Goal: Task Accomplishment & Management: Manage account settings

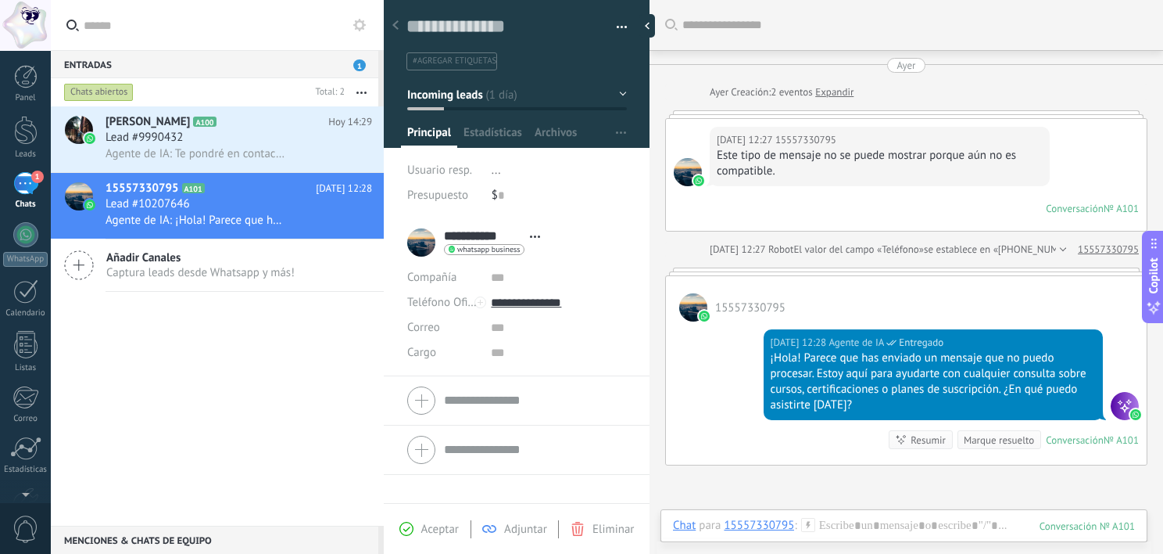
click at [25, 187] on div "1" at bounding box center [25, 183] width 25 height 23
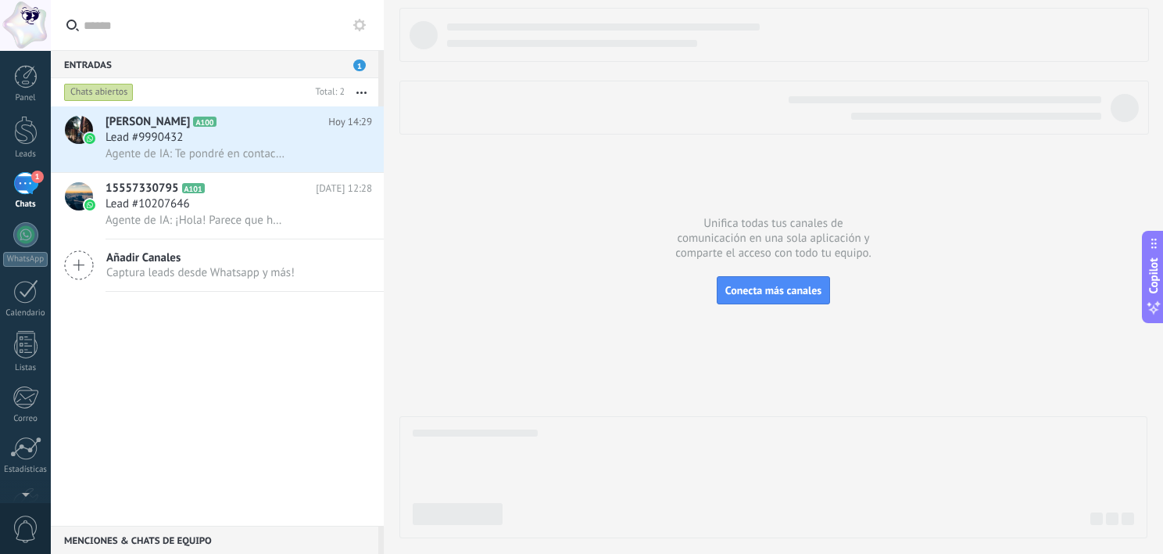
click at [25, 187] on div "1" at bounding box center [25, 183] width 25 height 23
click at [23, 242] on div at bounding box center [25, 234] width 25 height 25
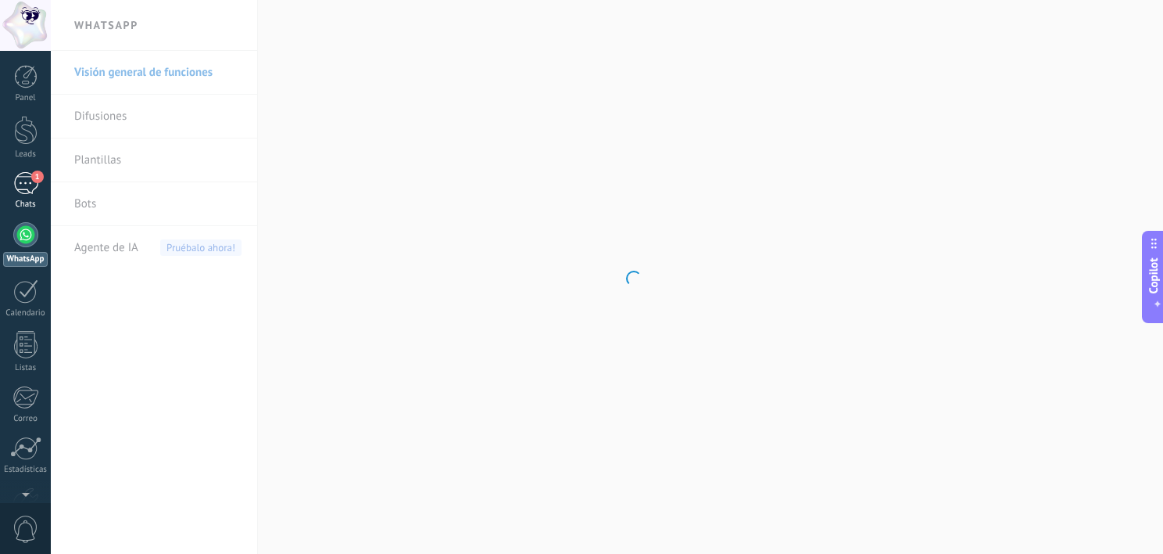
click at [24, 183] on div "1" at bounding box center [25, 183] width 25 height 23
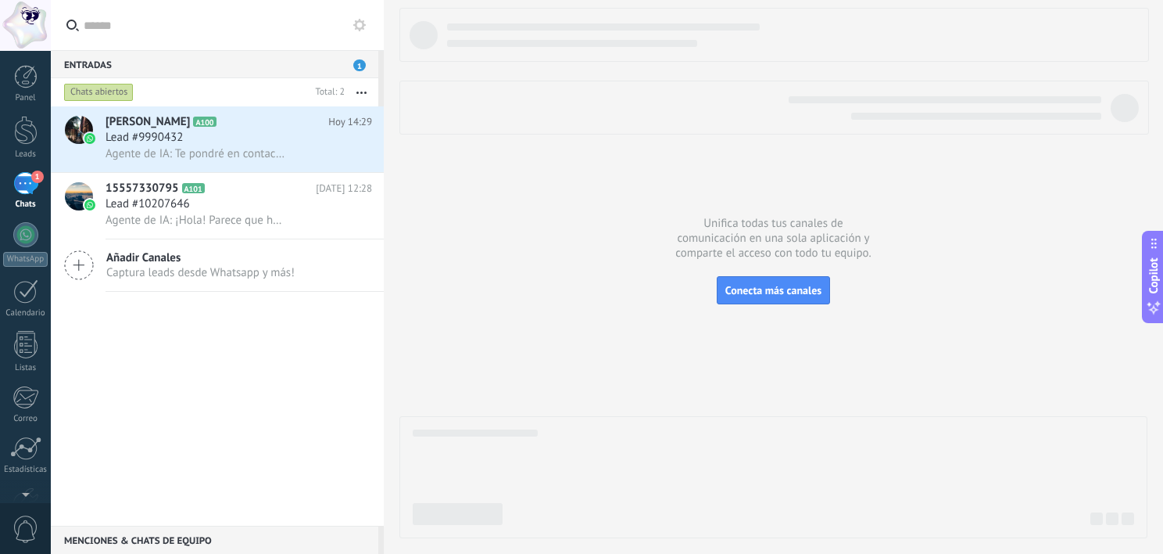
click at [96, 87] on div "Chats abiertos" at bounding box center [99, 92] width 70 height 19
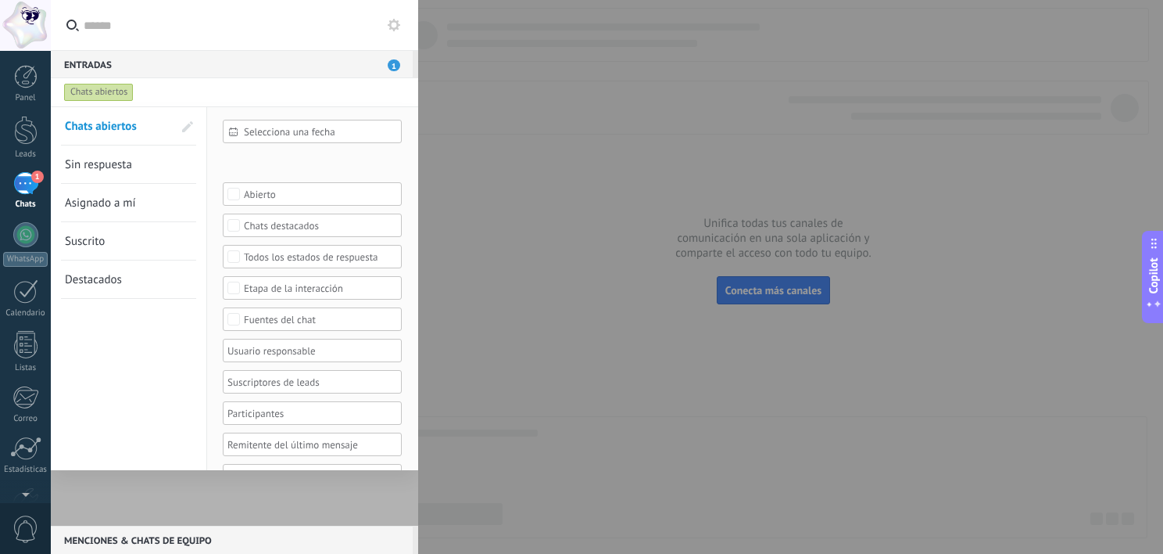
click at [138, 162] on link "Sin respuesta" at bounding box center [119, 164] width 108 height 38
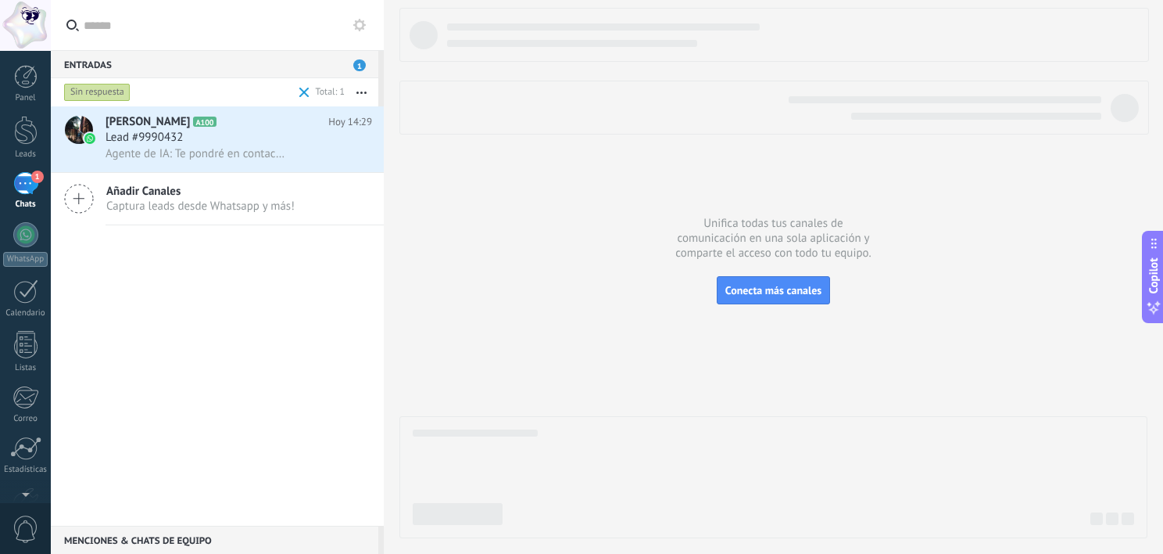
click at [100, 94] on div "Sin respuesta" at bounding box center [97, 92] width 66 height 19
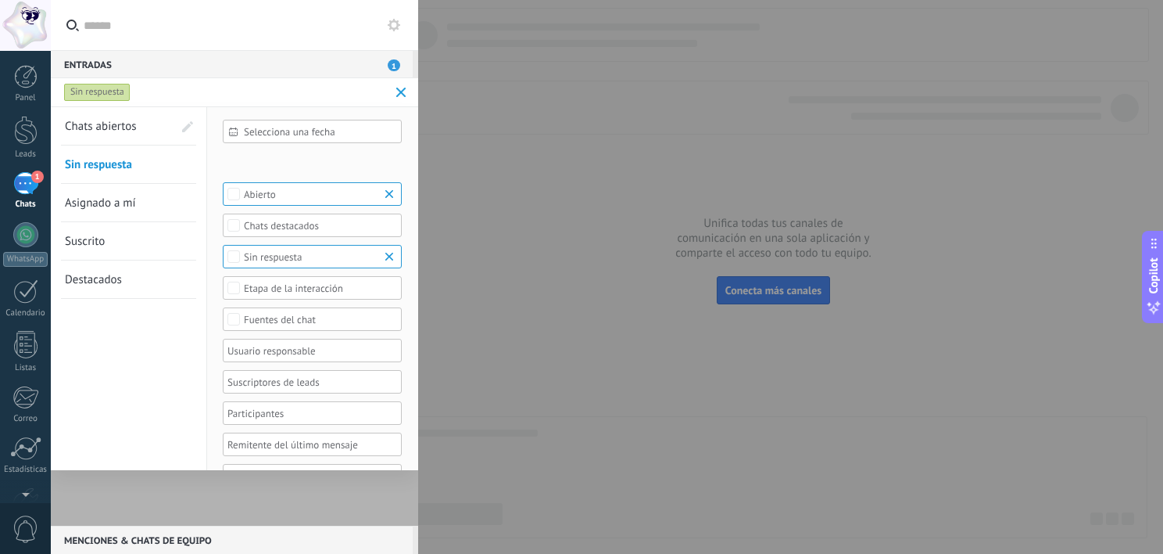
click at [97, 134] on link "Chats abiertos" at bounding box center [119, 126] width 108 height 38
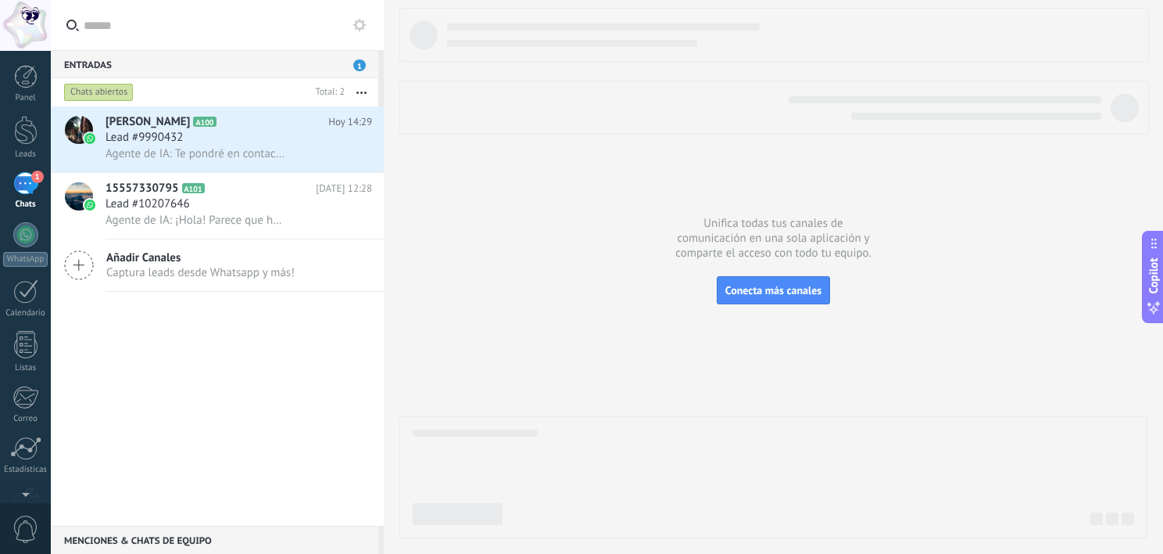
click at [90, 93] on div "Chats abiertos" at bounding box center [99, 92] width 70 height 19
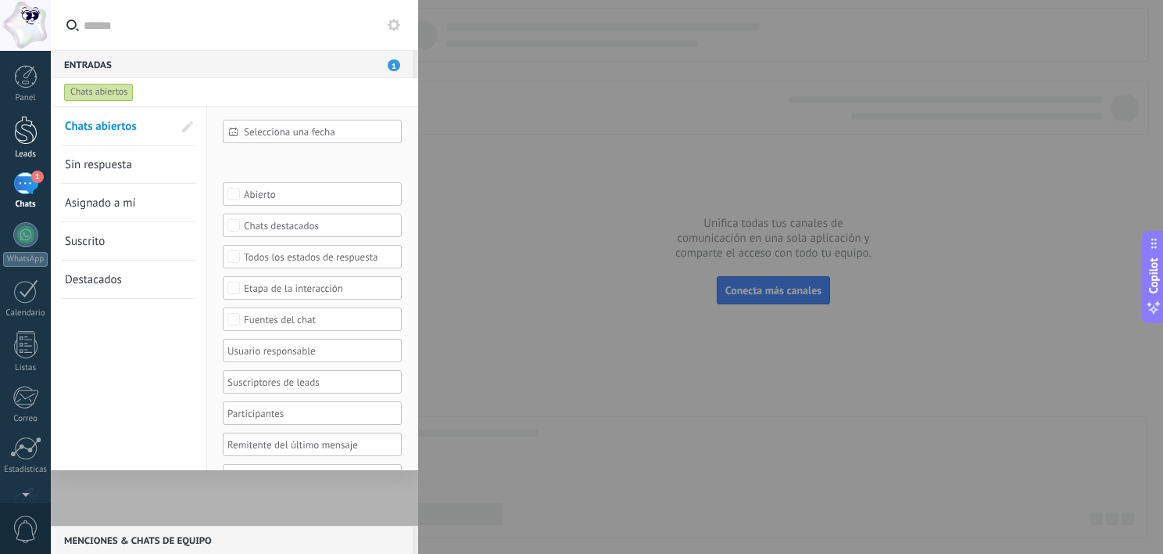
click at [14, 144] on div at bounding box center [25, 130] width 23 height 29
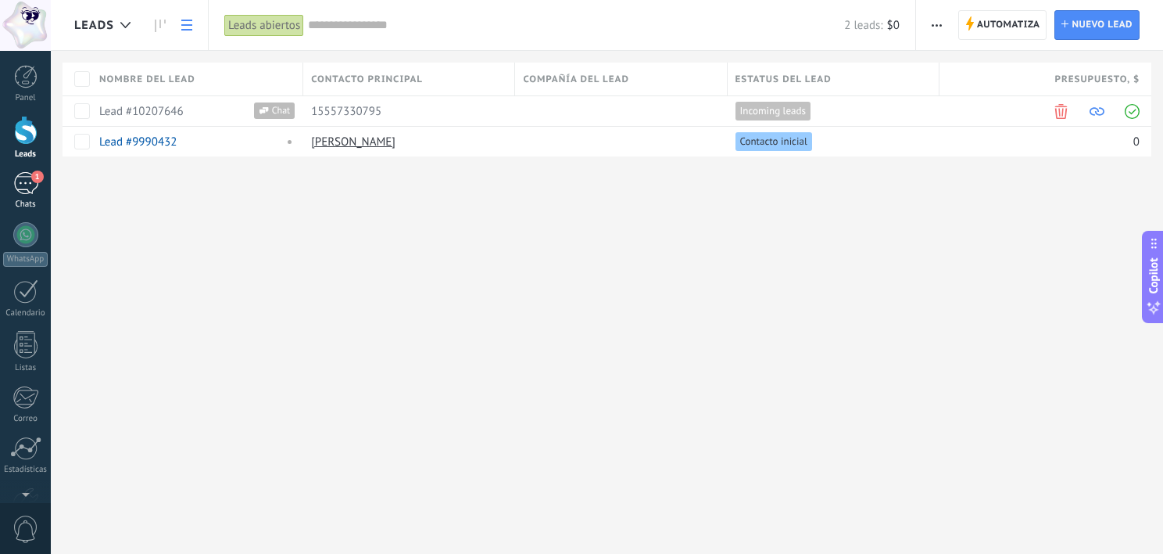
click at [30, 178] on div "1" at bounding box center [25, 183] width 25 height 23
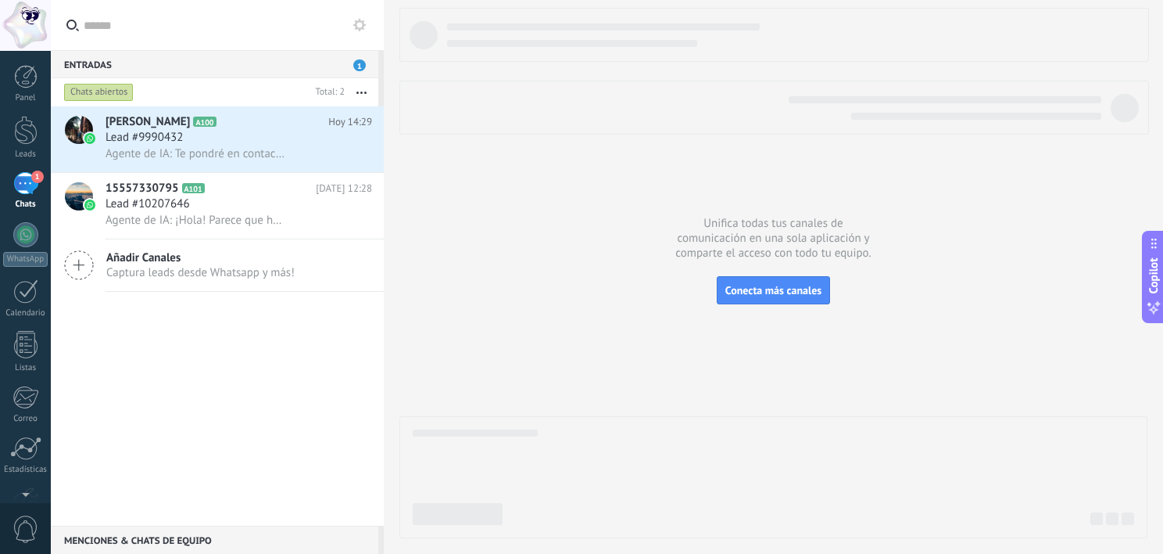
click at [490, 296] on div at bounding box center [774, 273] width 748 height 530
click at [34, 185] on div "1" at bounding box center [25, 183] width 25 height 23
click at [22, 198] on link "1 Chats" at bounding box center [25, 191] width 51 height 38
click at [1020, 378] on div at bounding box center [774, 273] width 748 height 530
click at [29, 170] on div "Panel Leads 1 Chats WhatsApp Clientes" at bounding box center [25, 332] width 51 height 535
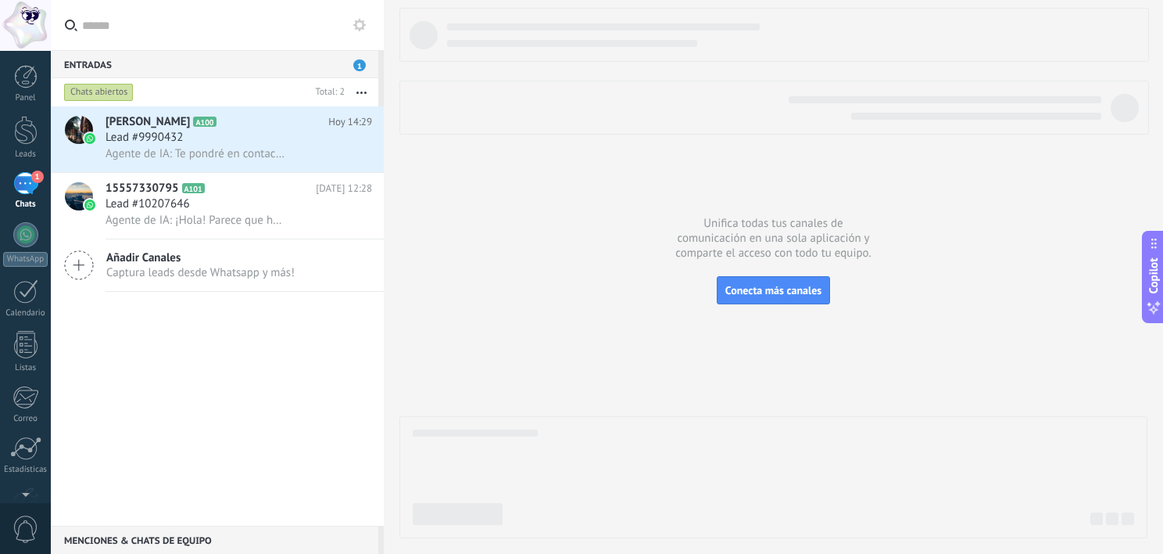
click at [40, 175] on span "1" at bounding box center [37, 176] width 13 height 13
click at [24, 181] on div "1" at bounding box center [25, 183] width 25 height 23
click at [27, 141] on div at bounding box center [25, 130] width 23 height 29
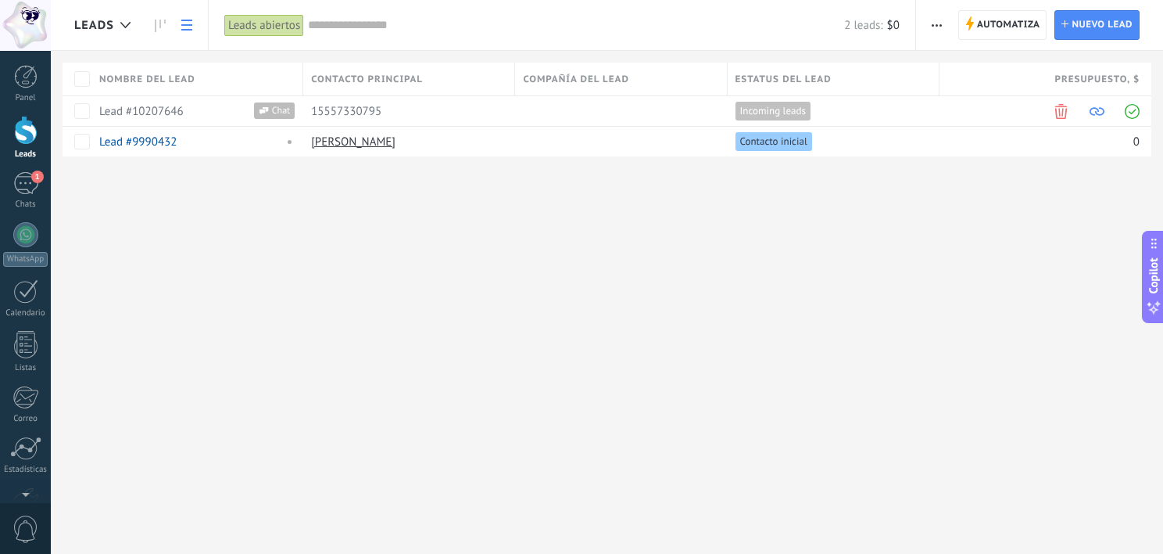
click at [478, 194] on div "Leads Automatiza Nueva difusión Editar embudo [PERSON_NAME] de la lista Importa…" at bounding box center [607, 103] width 1113 height 207
click at [776, 138] on span "Contacto inicial" at bounding box center [773, 141] width 67 height 14
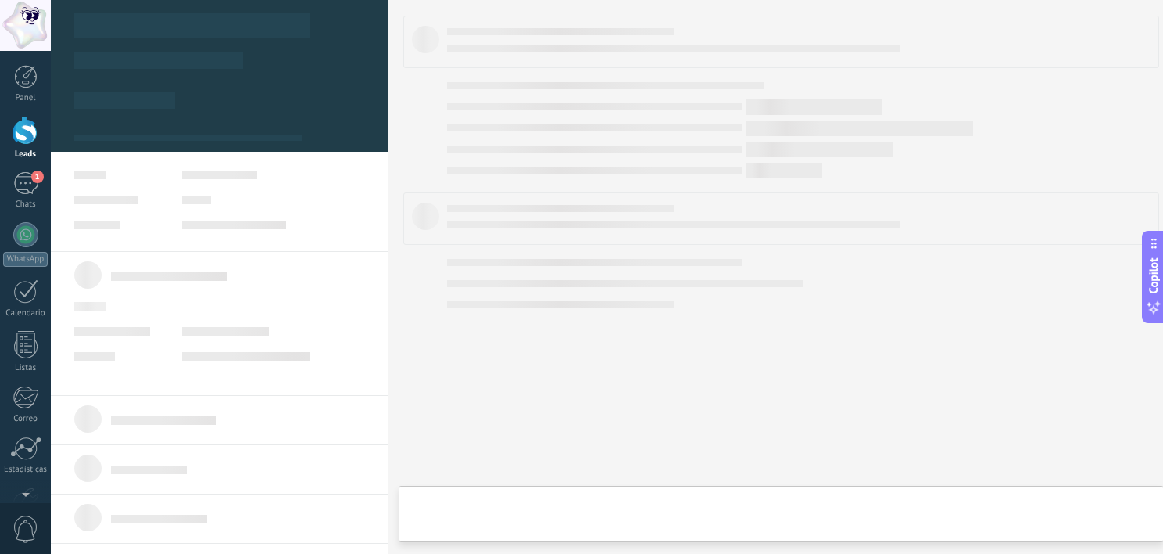
click at [776, 138] on body ".abecls-1,.abecls-2{fill-rule:evenodd}.abecls-2{fill:#fff} .abhcls-1{fill:none}…" at bounding box center [581, 277] width 1163 height 554
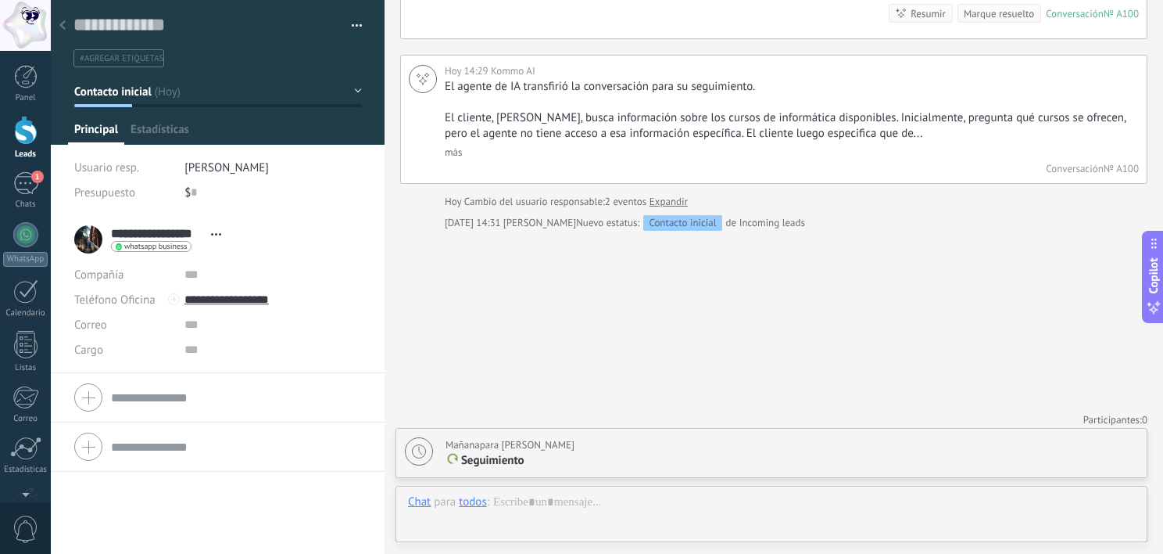
scroll to position [23, 0]
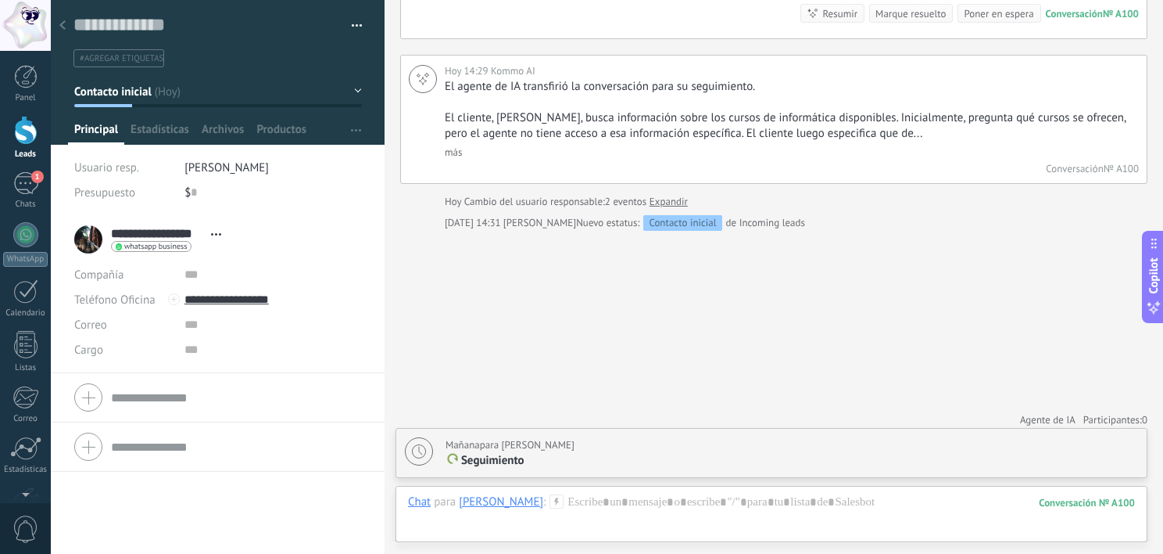
click at [21, 127] on div at bounding box center [25, 130] width 23 height 29
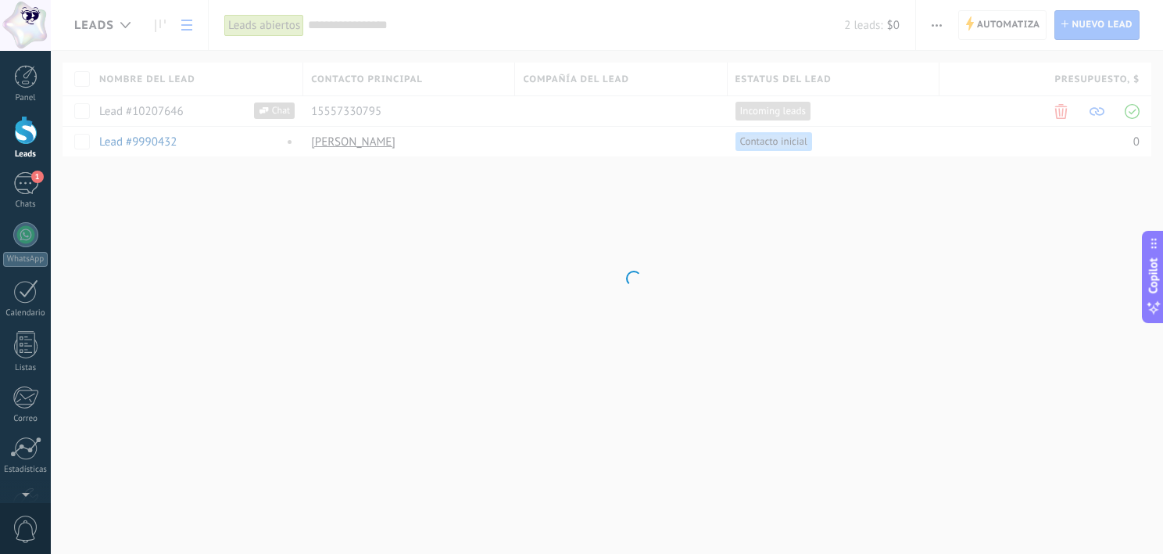
click at [21, 150] on div "Leads" at bounding box center [25, 154] width 45 height 10
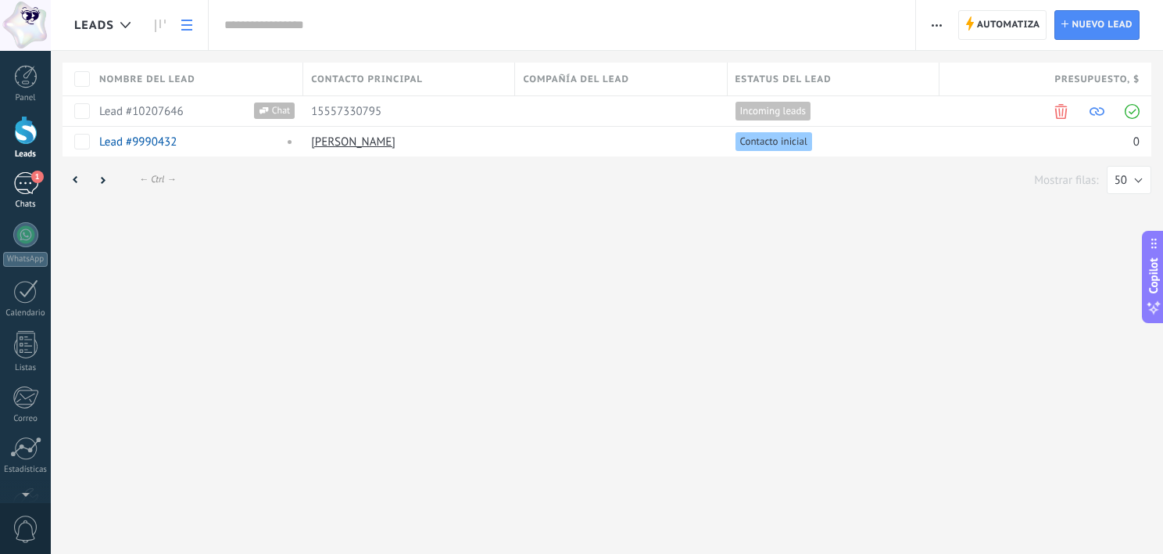
click at [27, 172] on div "1" at bounding box center [25, 183] width 25 height 23
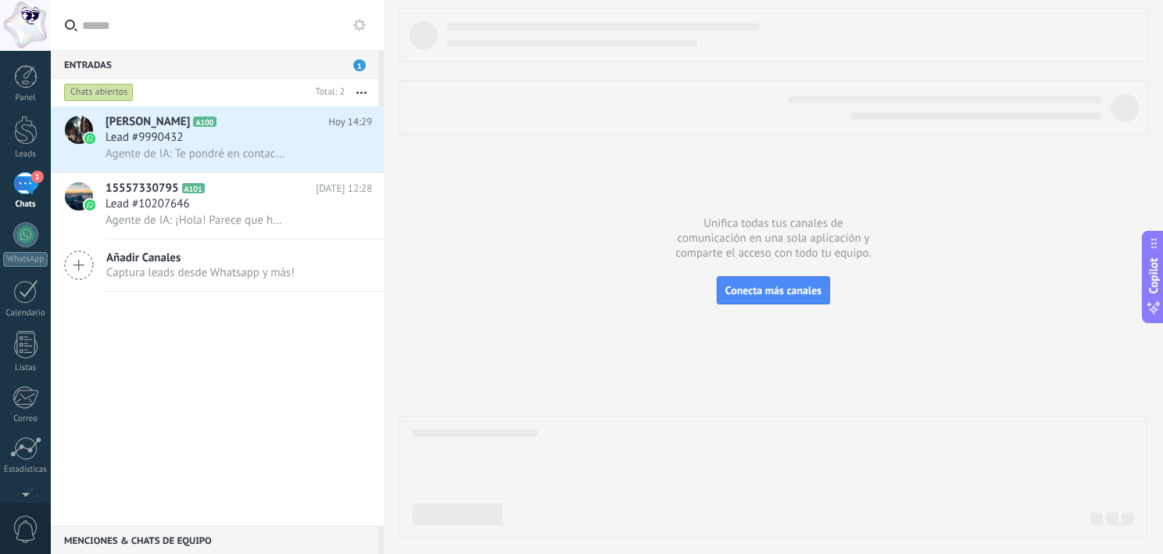
click at [455, 195] on div at bounding box center [774, 273] width 748 height 530
click at [218, 210] on div "Lead #10207646" at bounding box center [239, 204] width 267 height 16
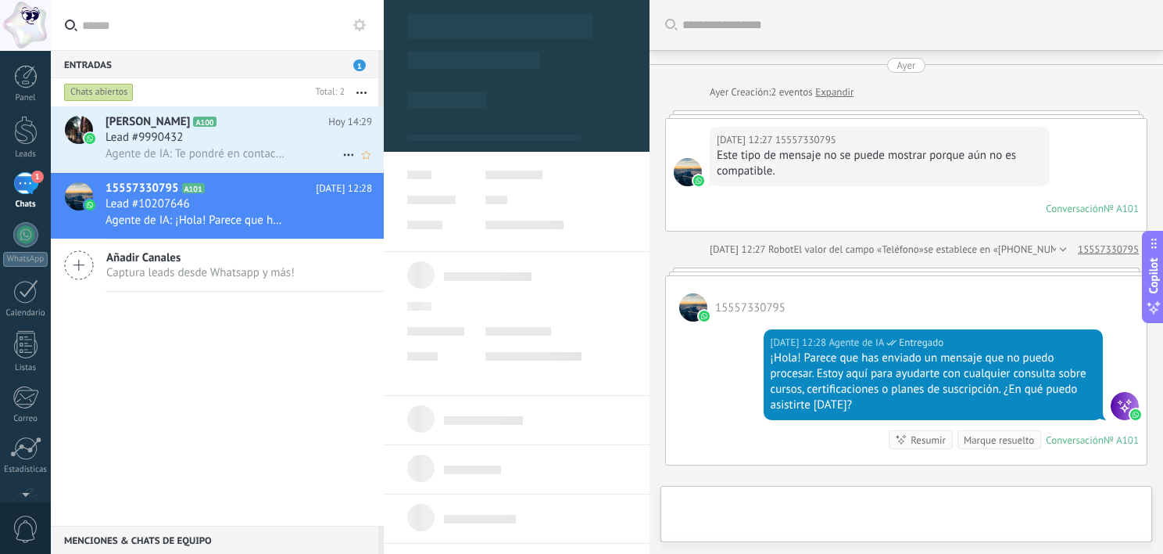
click at [198, 132] on div "Lead #9990432" at bounding box center [239, 138] width 267 height 16
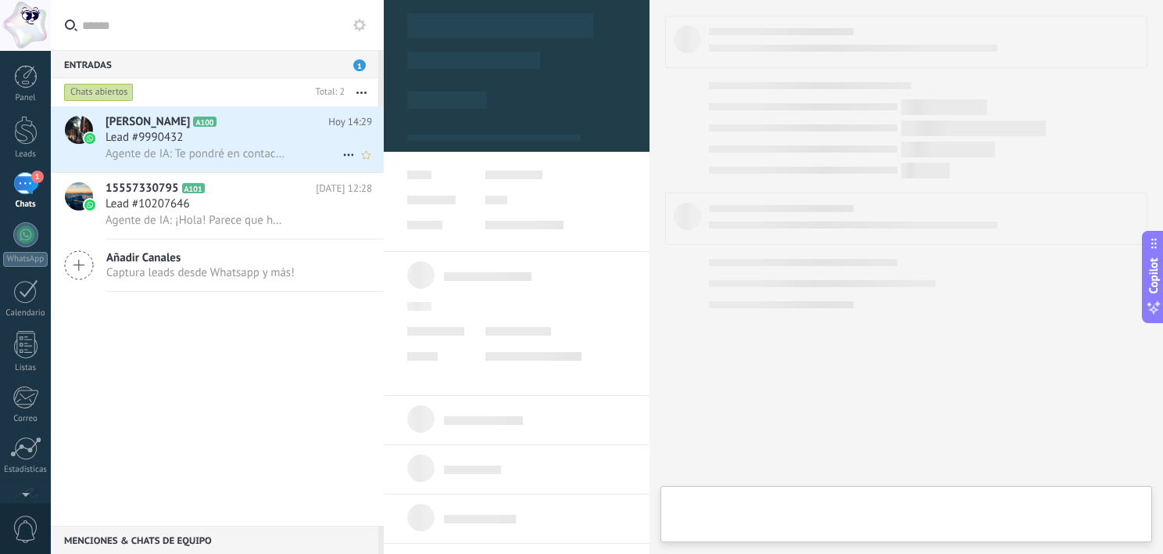
scroll to position [23, 0]
click at [198, 132] on div "Lead #9990432" at bounding box center [239, 138] width 267 height 16
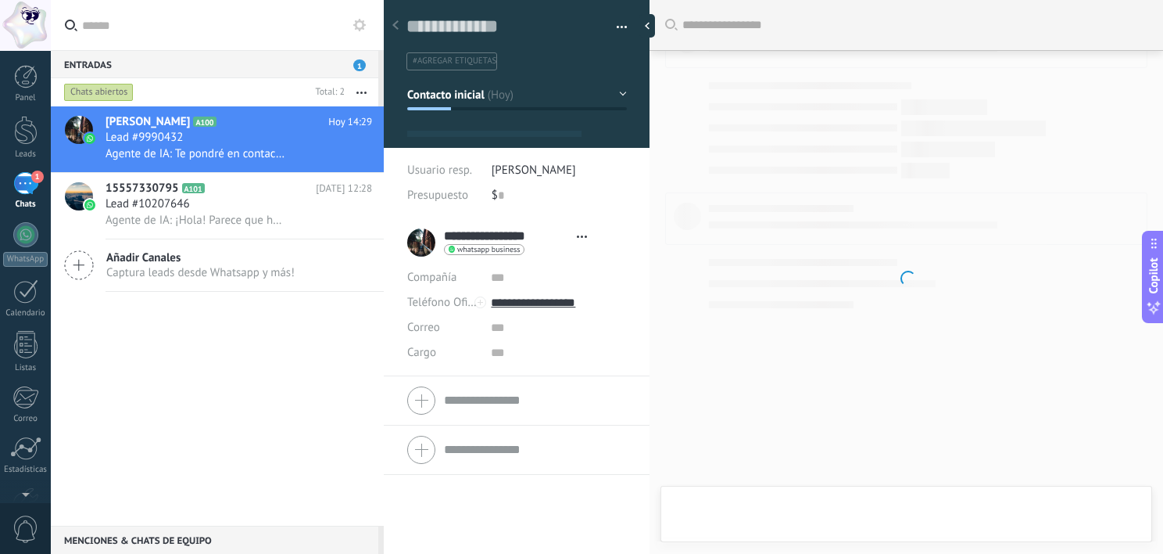
type textarea "**********"
